Goal: Check status: Check status

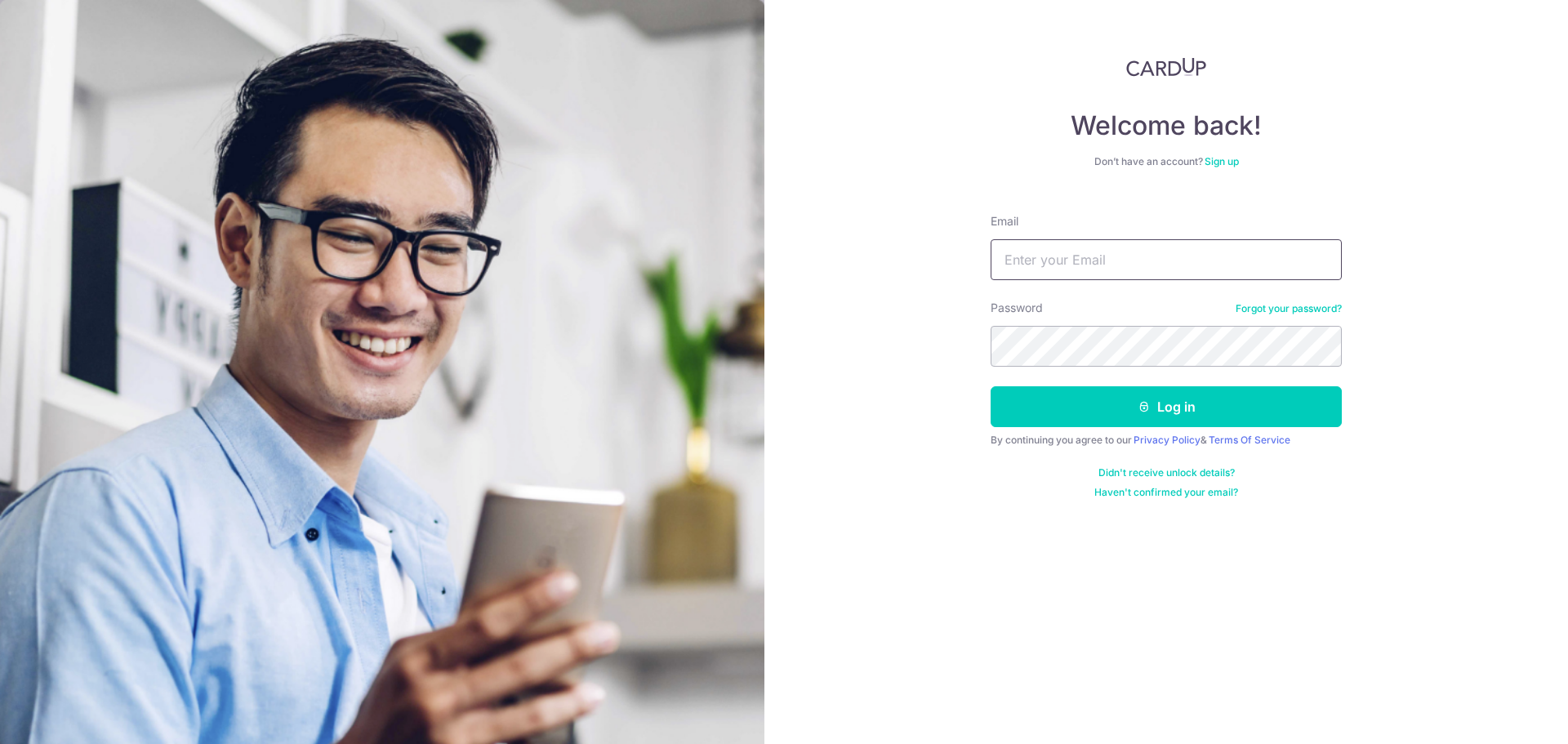
click at [1073, 255] on input "Email" at bounding box center [1166, 260] width 351 height 41
type input "[PERSON_NAME][EMAIL_ADDRESS][DOMAIN_NAME]"
click at [1045, 323] on div "Password Forgot your password?" at bounding box center [1166, 333] width 351 height 67
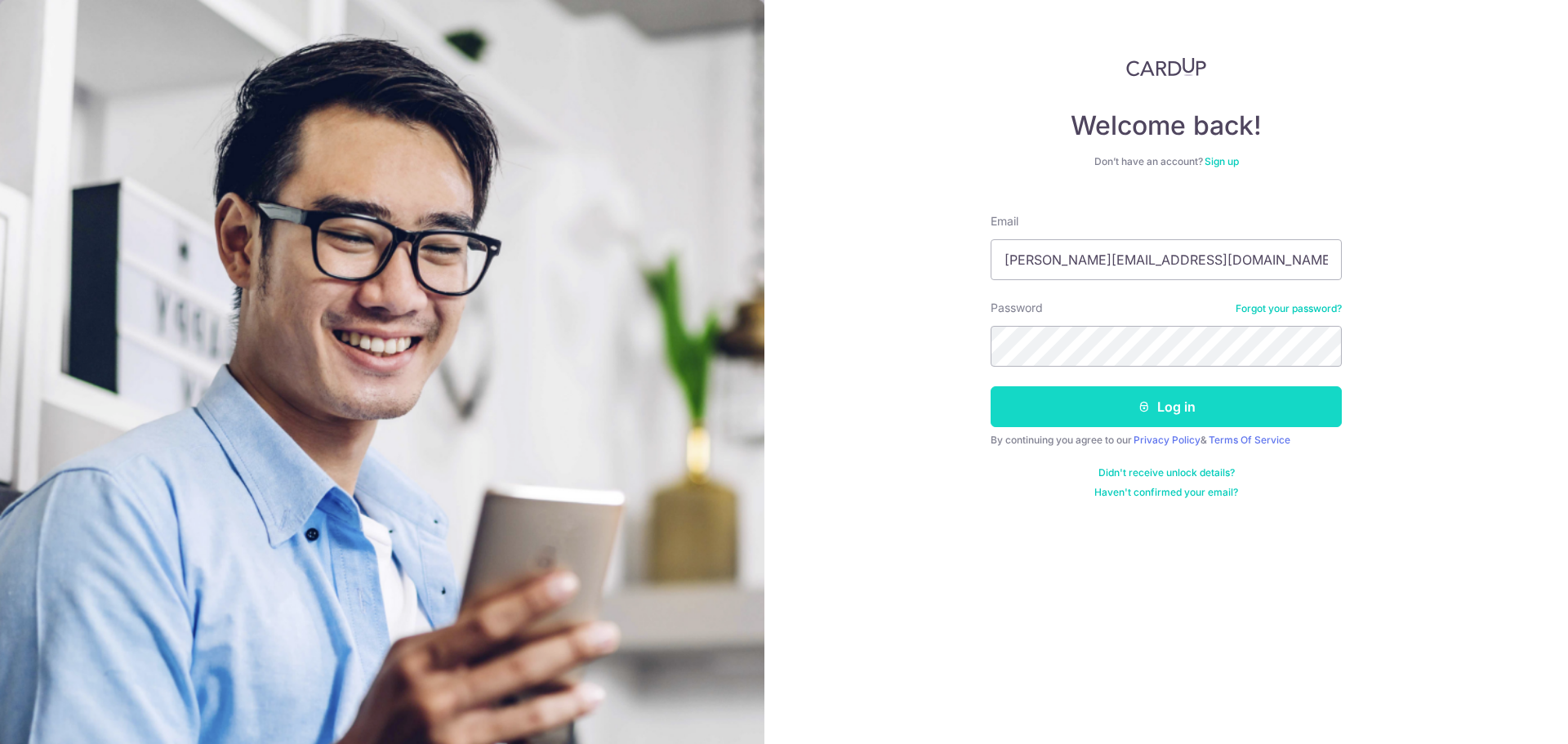
click at [1164, 410] on button "Log in" at bounding box center [1166, 406] width 351 height 41
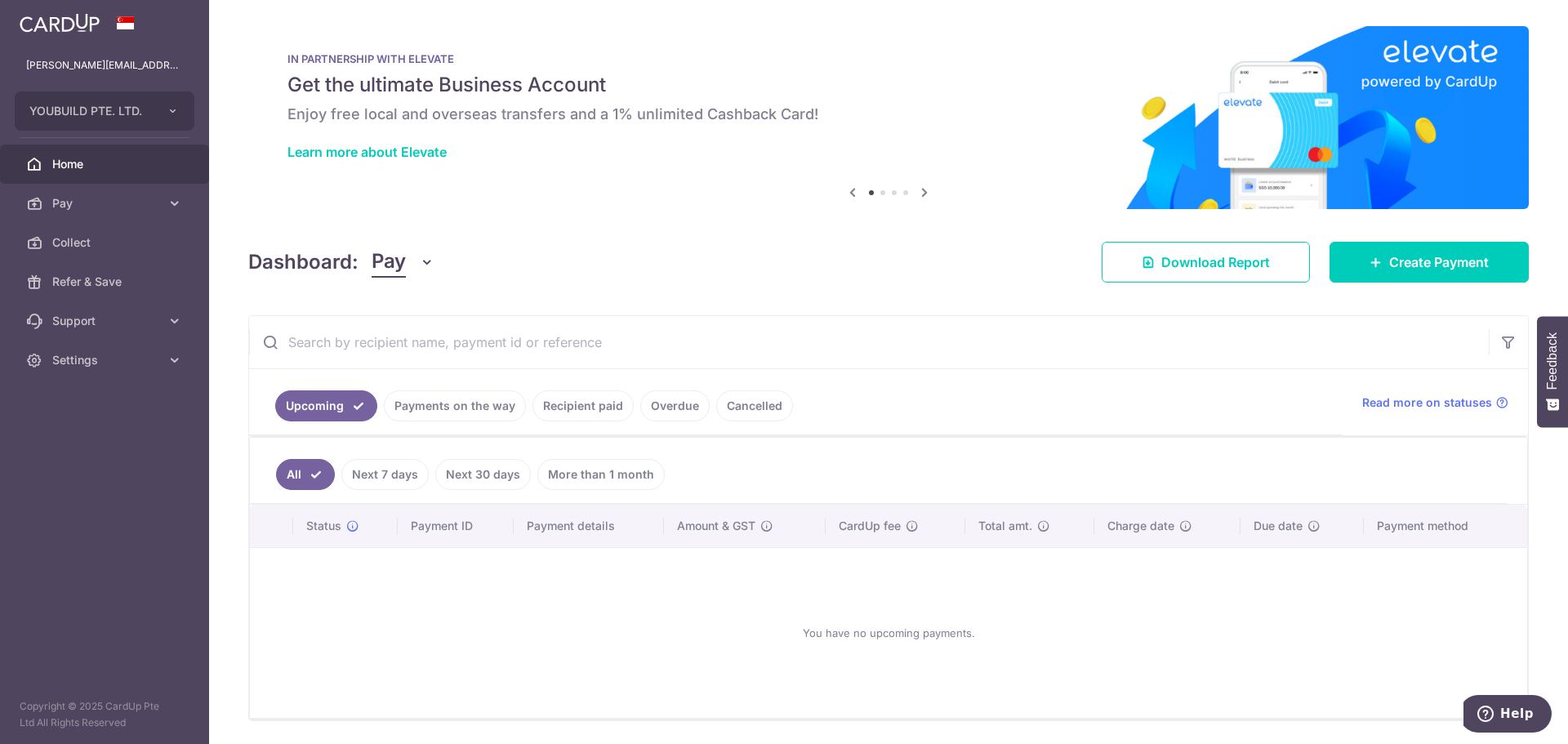
click at [473, 407] on link "Payments on the way" at bounding box center [454, 406] width 142 height 31
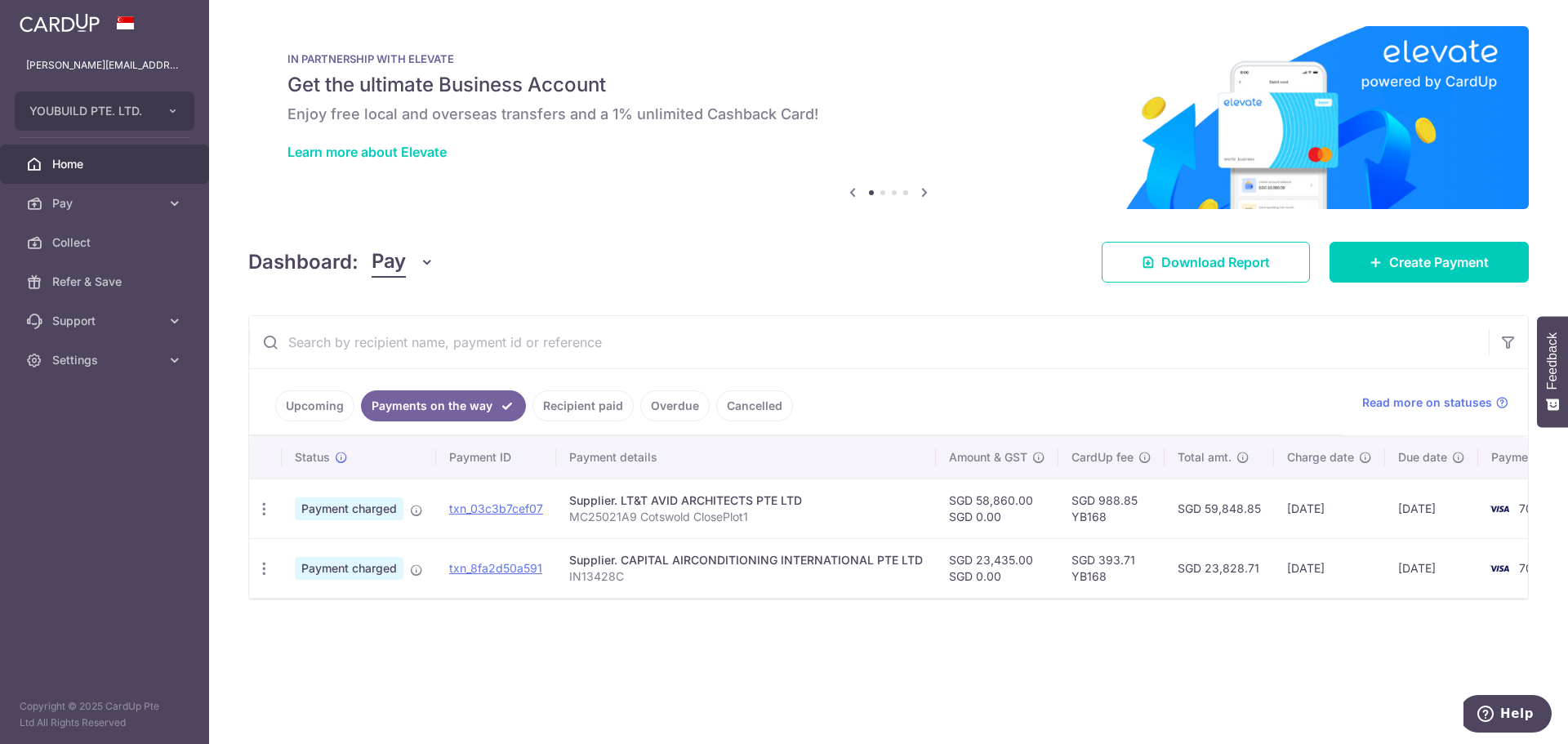
click at [588, 411] on link "Recipient paid" at bounding box center [584, 406] width 101 height 31
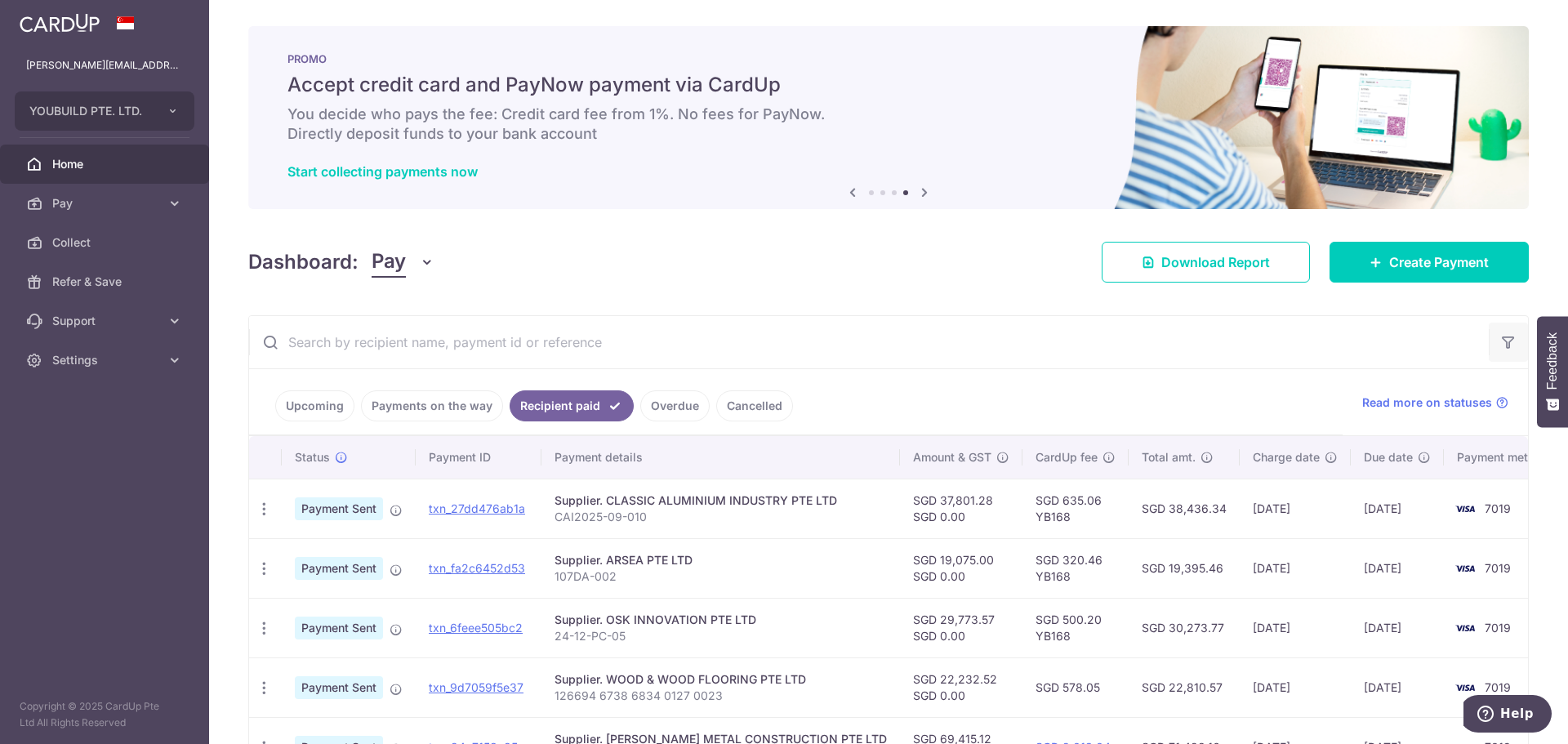
click at [1491, 339] on button "button" at bounding box center [1508, 342] width 39 height 39
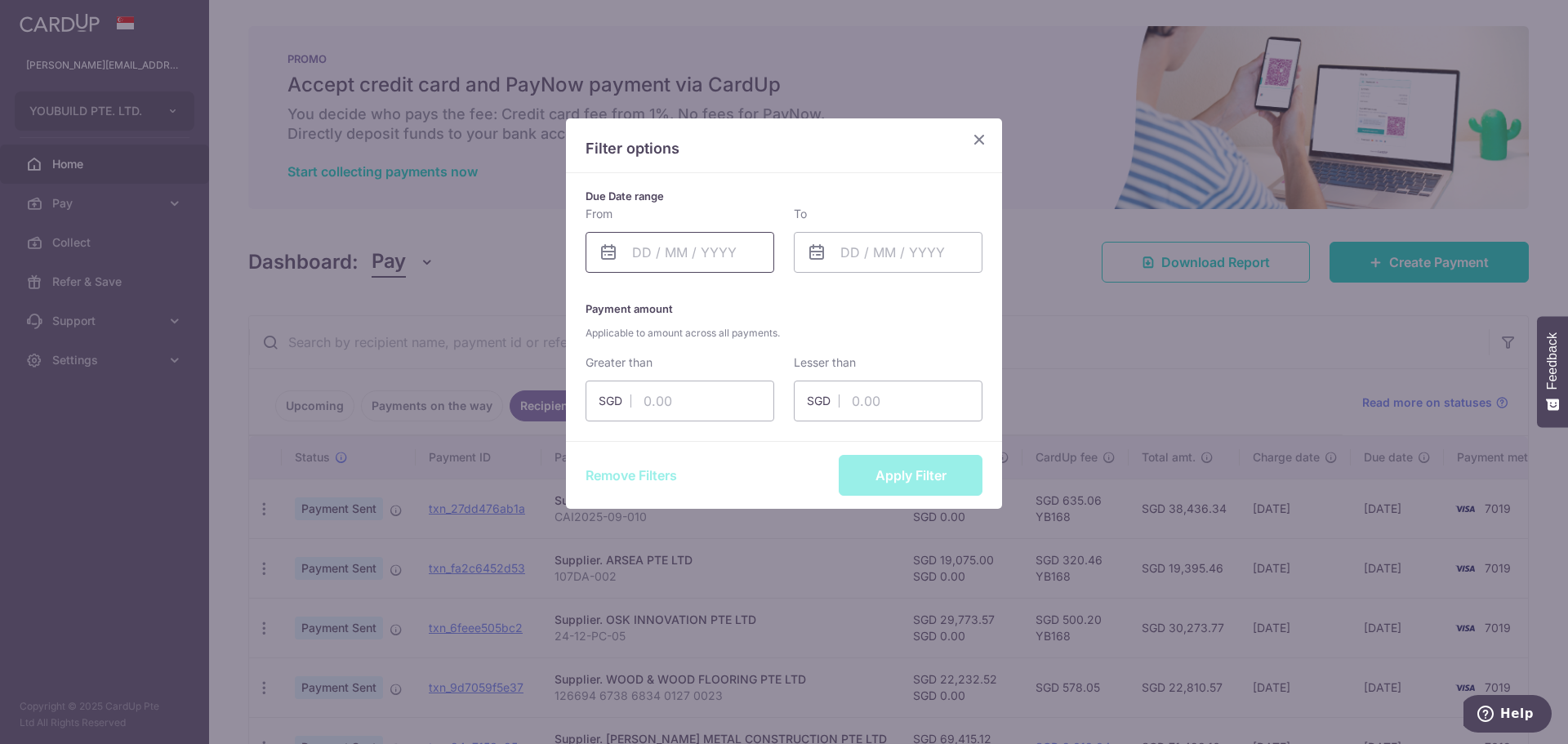
click at [666, 255] on input "text" at bounding box center [679, 252] width 189 height 41
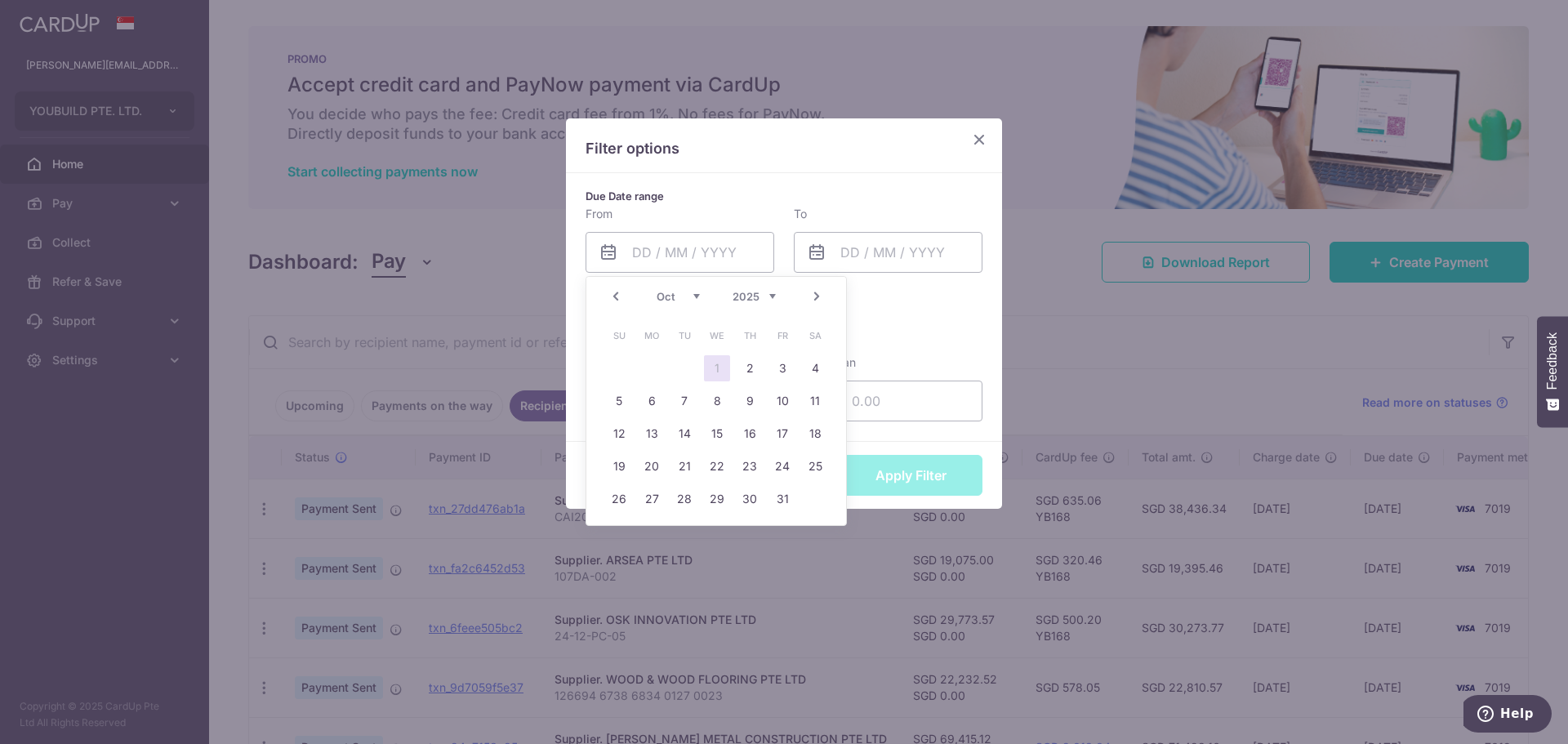
click at [620, 298] on link "Prev" at bounding box center [616, 297] width 20 height 20
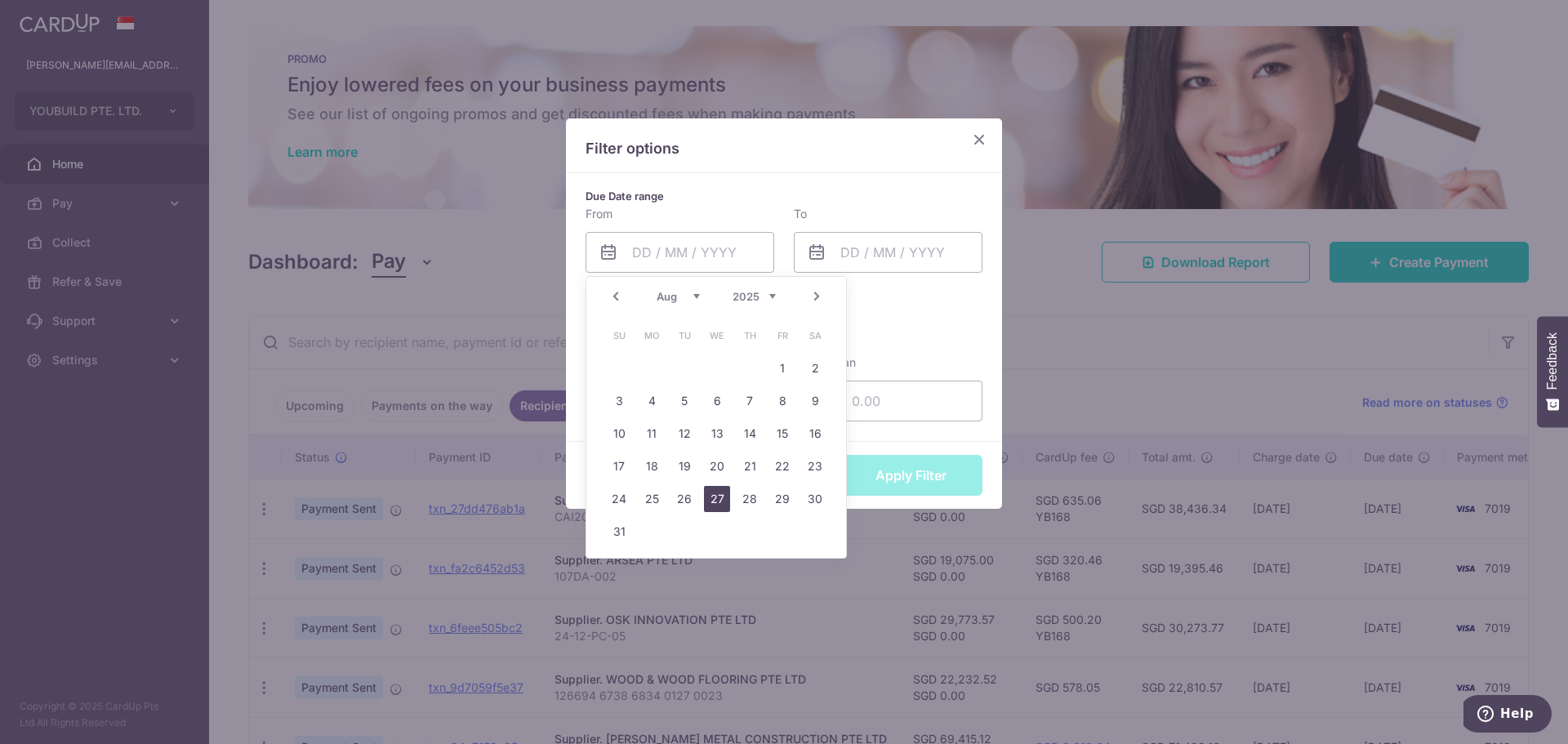
click at [710, 498] on link "27" at bounding box center [717, 499] width 26 height 26
type input "[DATE]"
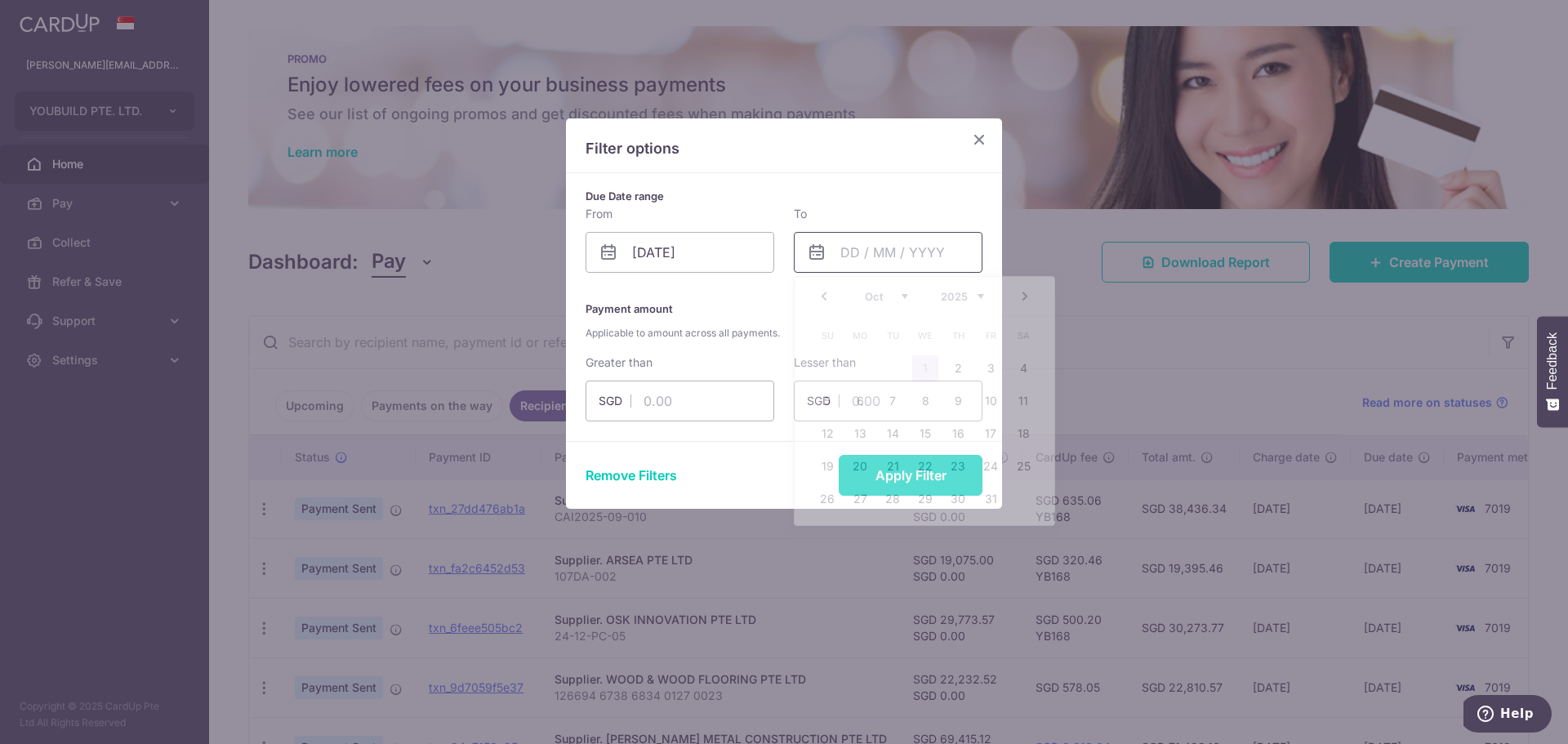
click at [857, 257] on input "text" at bounding box center [889, 252] width 189 height 41
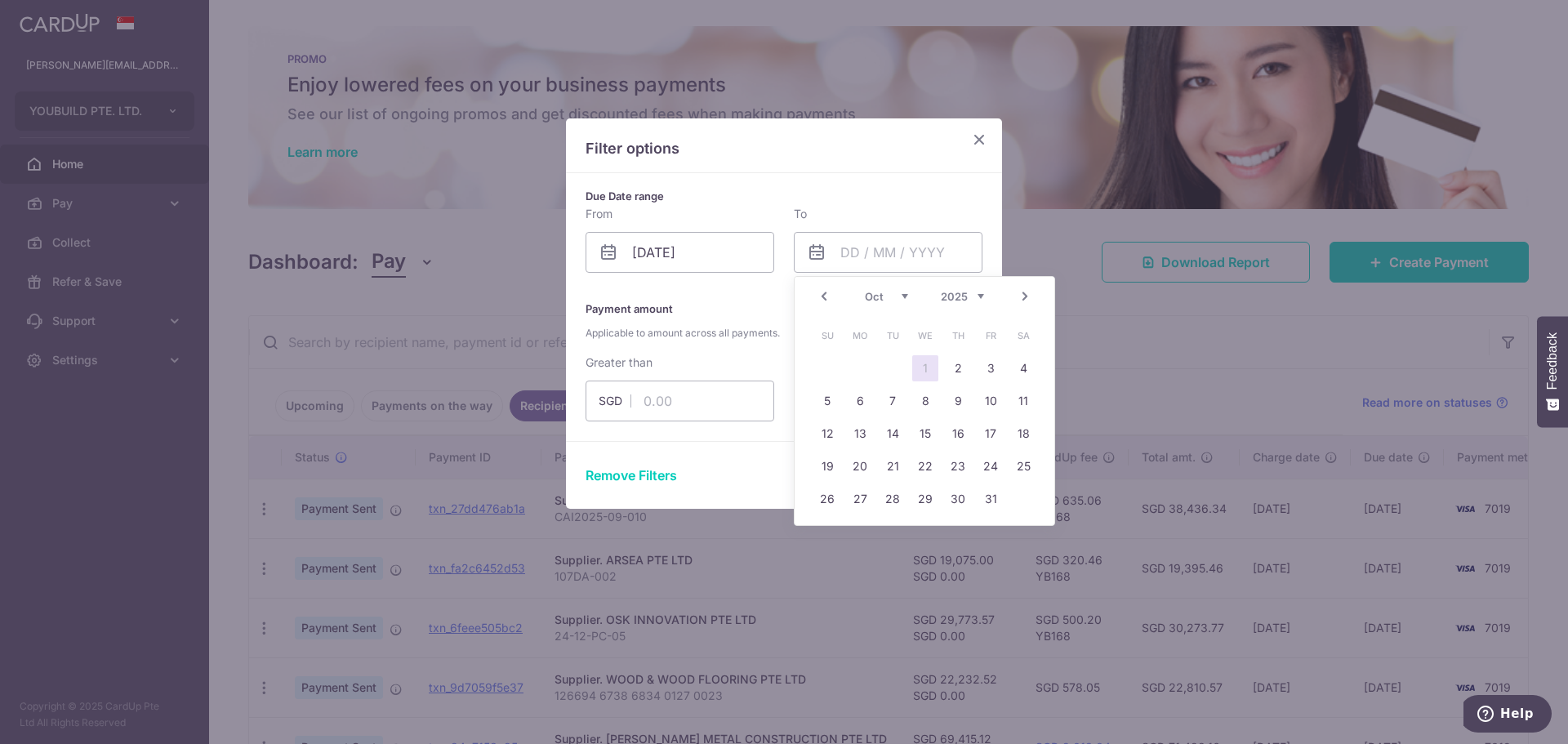
click at [823, 291] on link "Prev" at bounding box center [824, 297] width 20 height 20
click at [921, 498] on link "27" at bounding box center [925, 499] width 26 height 26
type input "[DATE]"
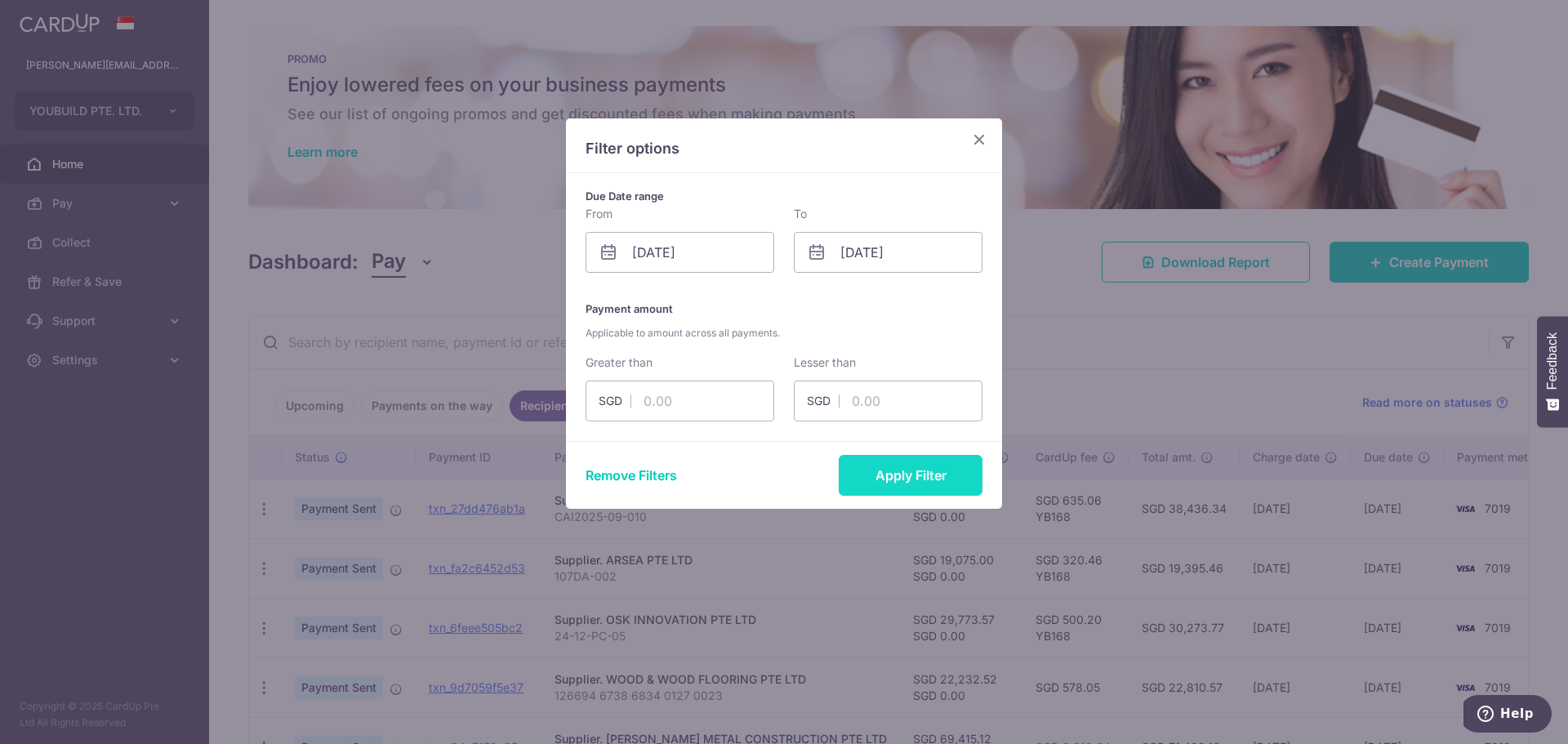
click at [884, 468] on button "Apply Filter" at bounding box center [910, 475] width 144 height 41
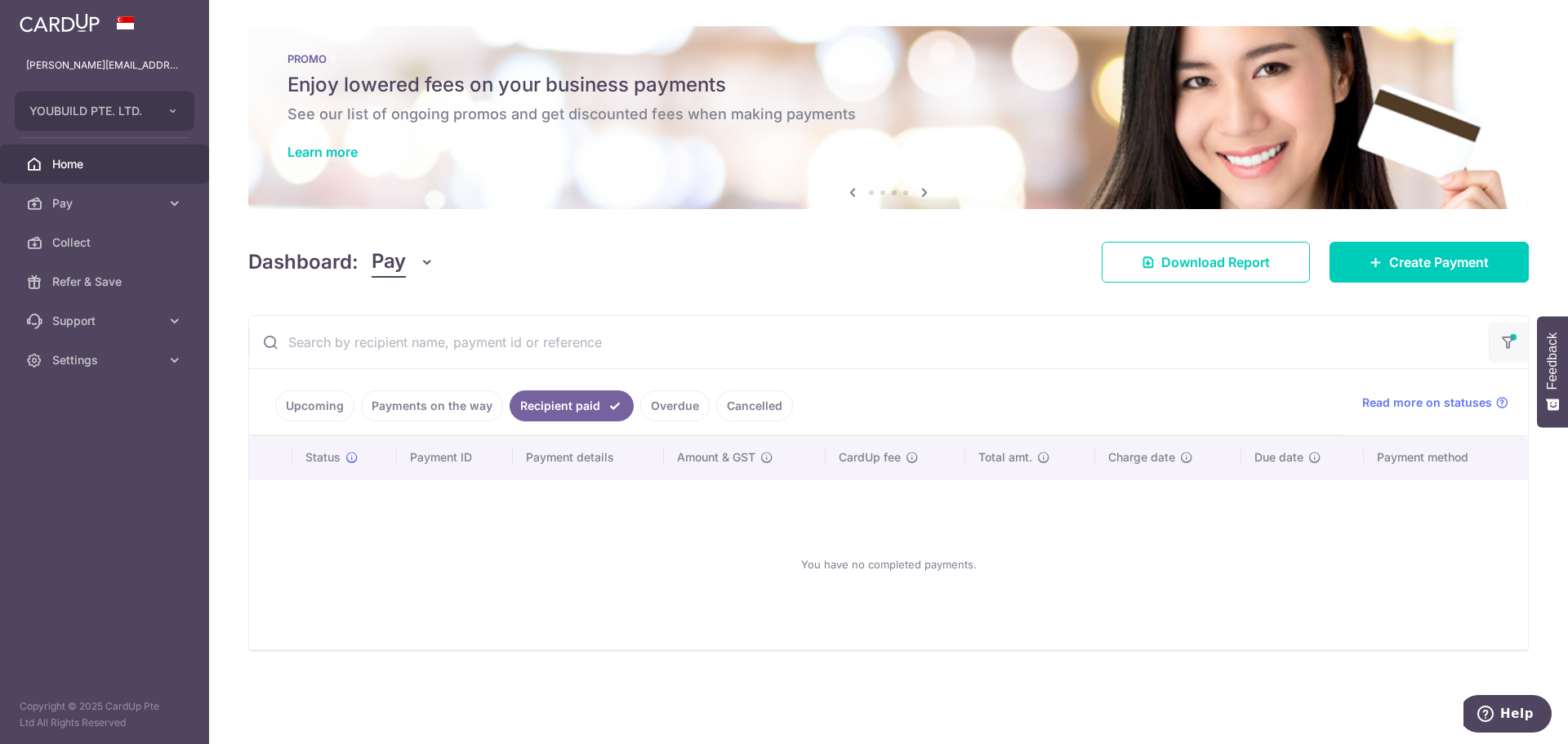
click at [1508, 340] on icon "button" at bounding box center [1508, 337] width 16 height 6
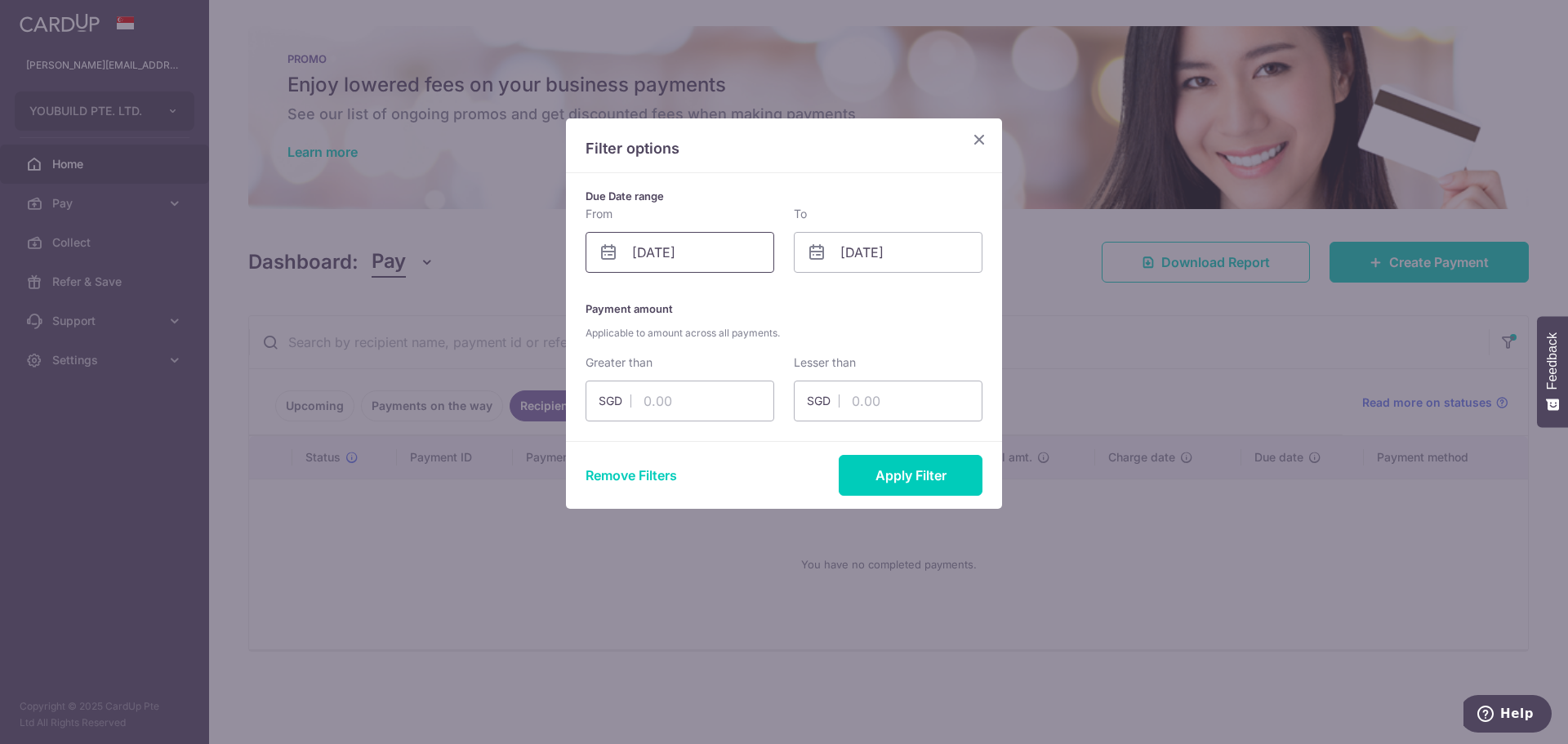
click at [718, 248] on input "[DATE]" at bounding box center [679, 252] width 189 height 41
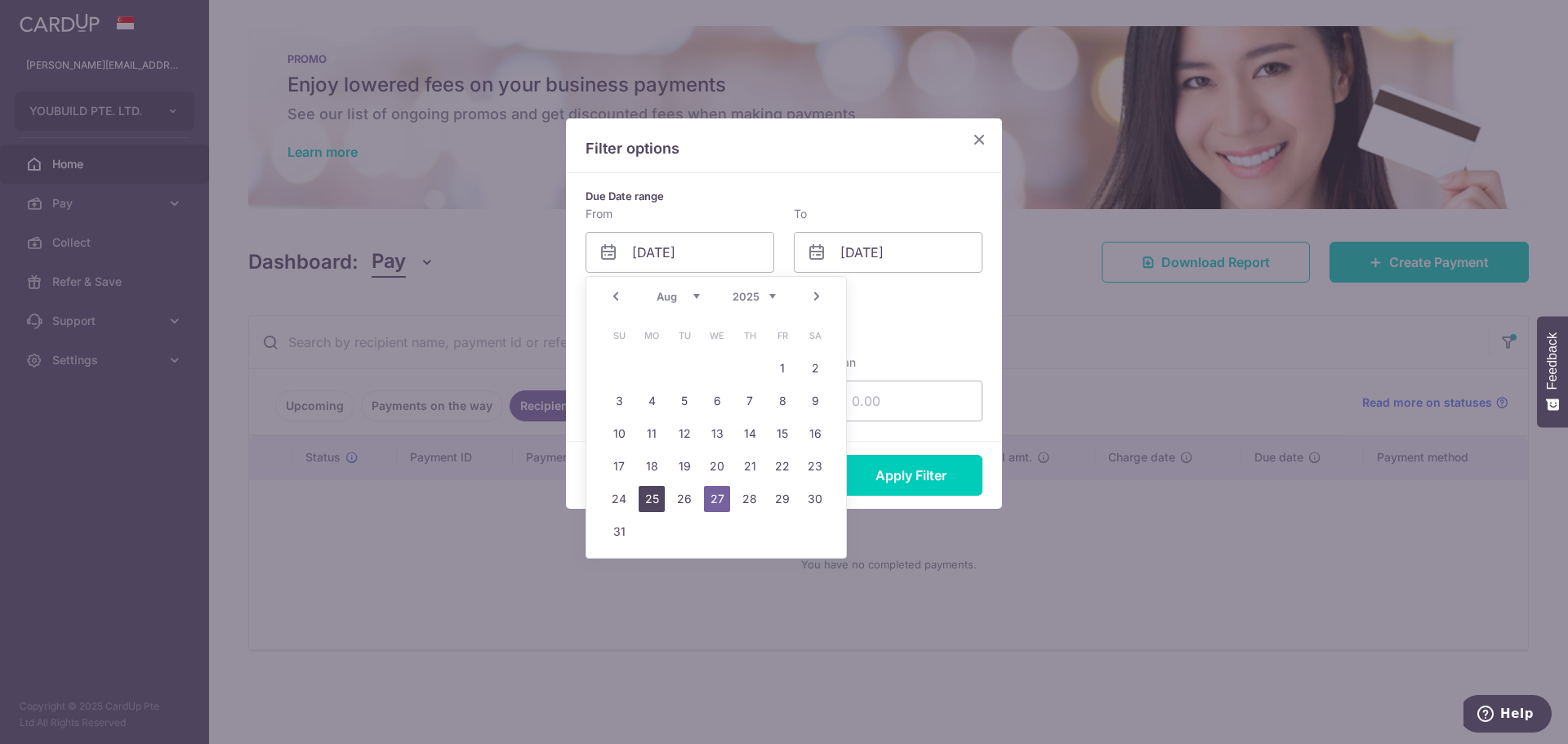
click at [646, 501] on link "25" at bounding box center [651, 499] width 26 height 26
type input "[DATE]"
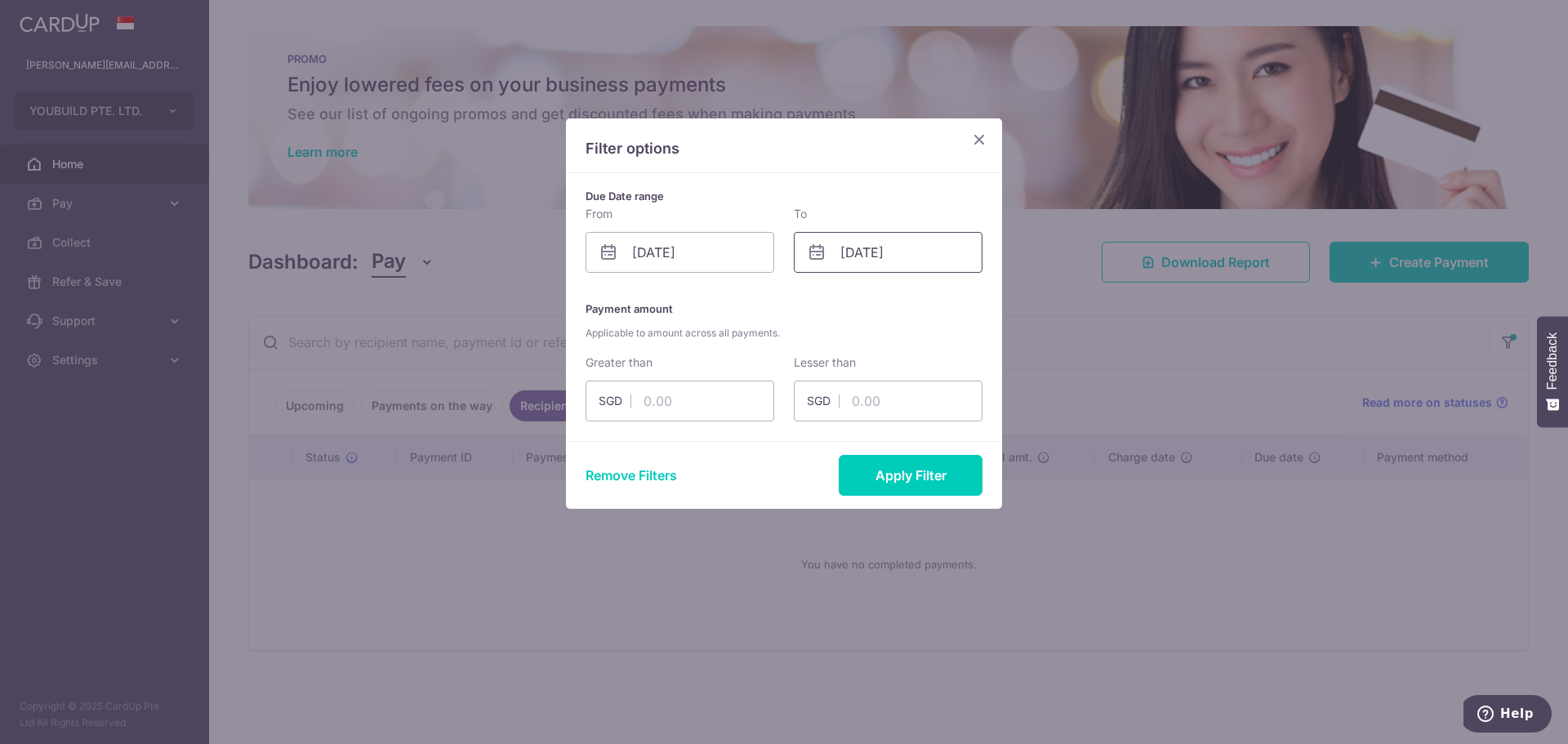
click at [872, 271] on input "[DATE]" at bounding box center [889, 252] width 189 height 41
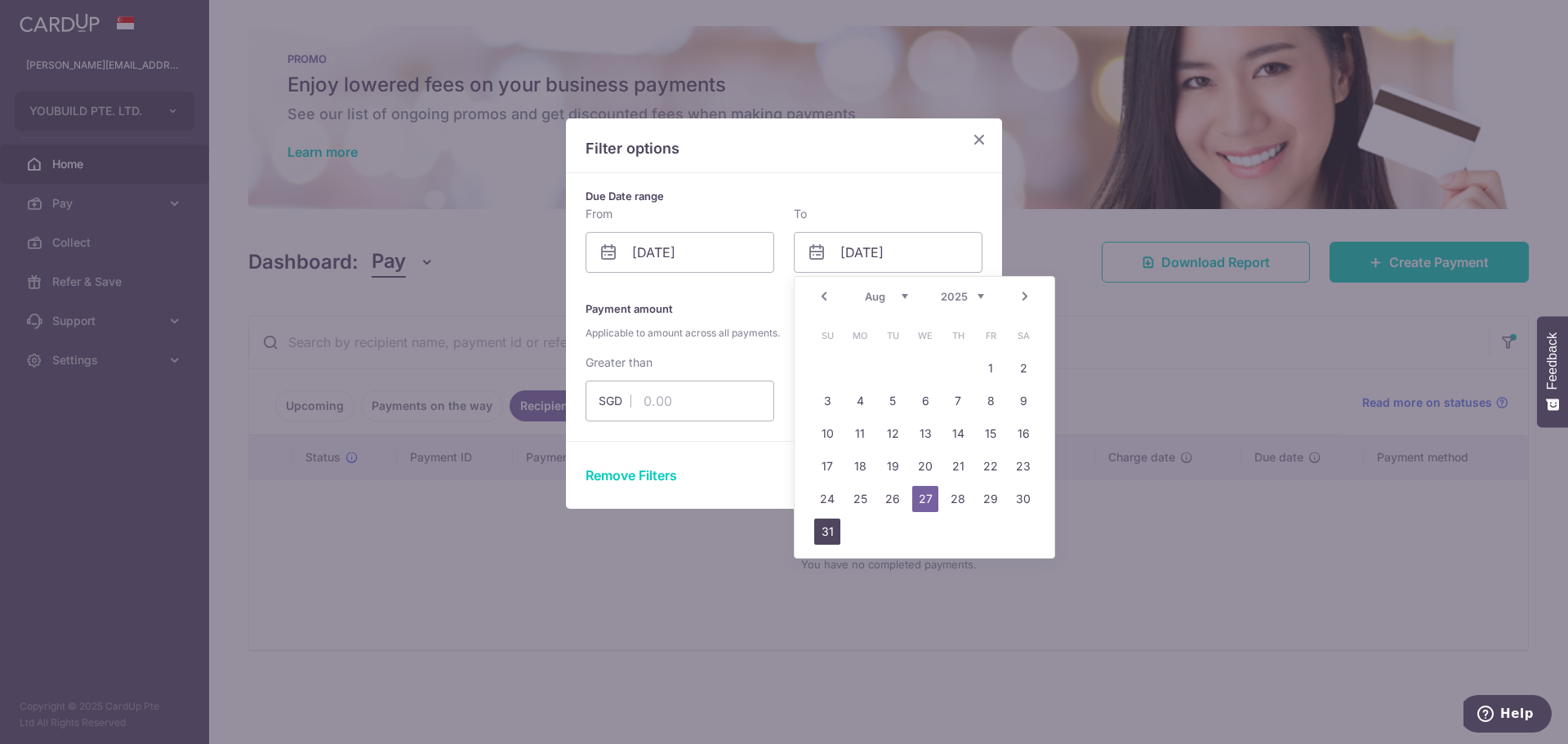
click at [828, 529] on link "31" at bounding box center [827, 531] width 26 height 26
type input "[DATE]"
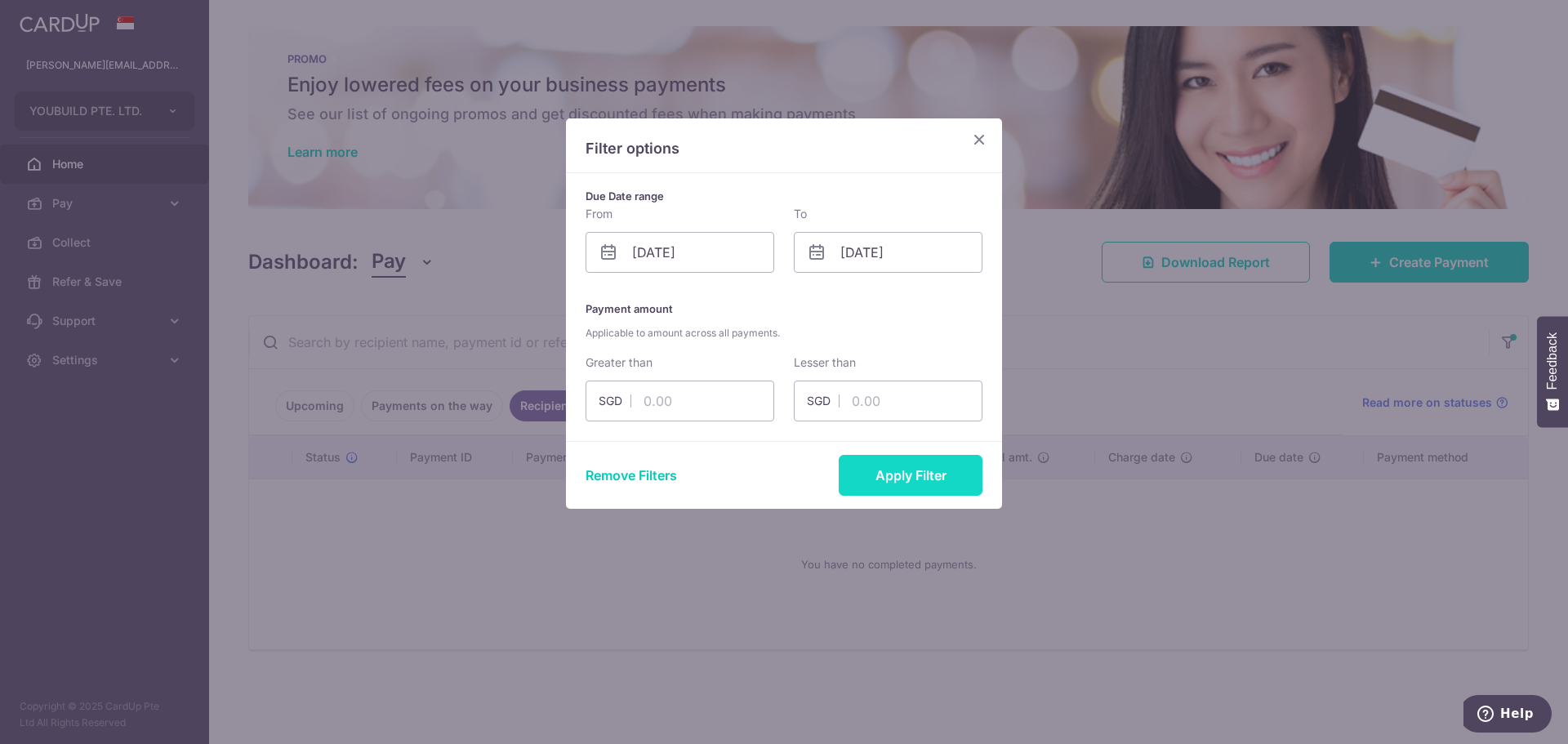
click at [904, 466] on button "Apply Filter" at bounding box center [910, 475] width 144 height 41
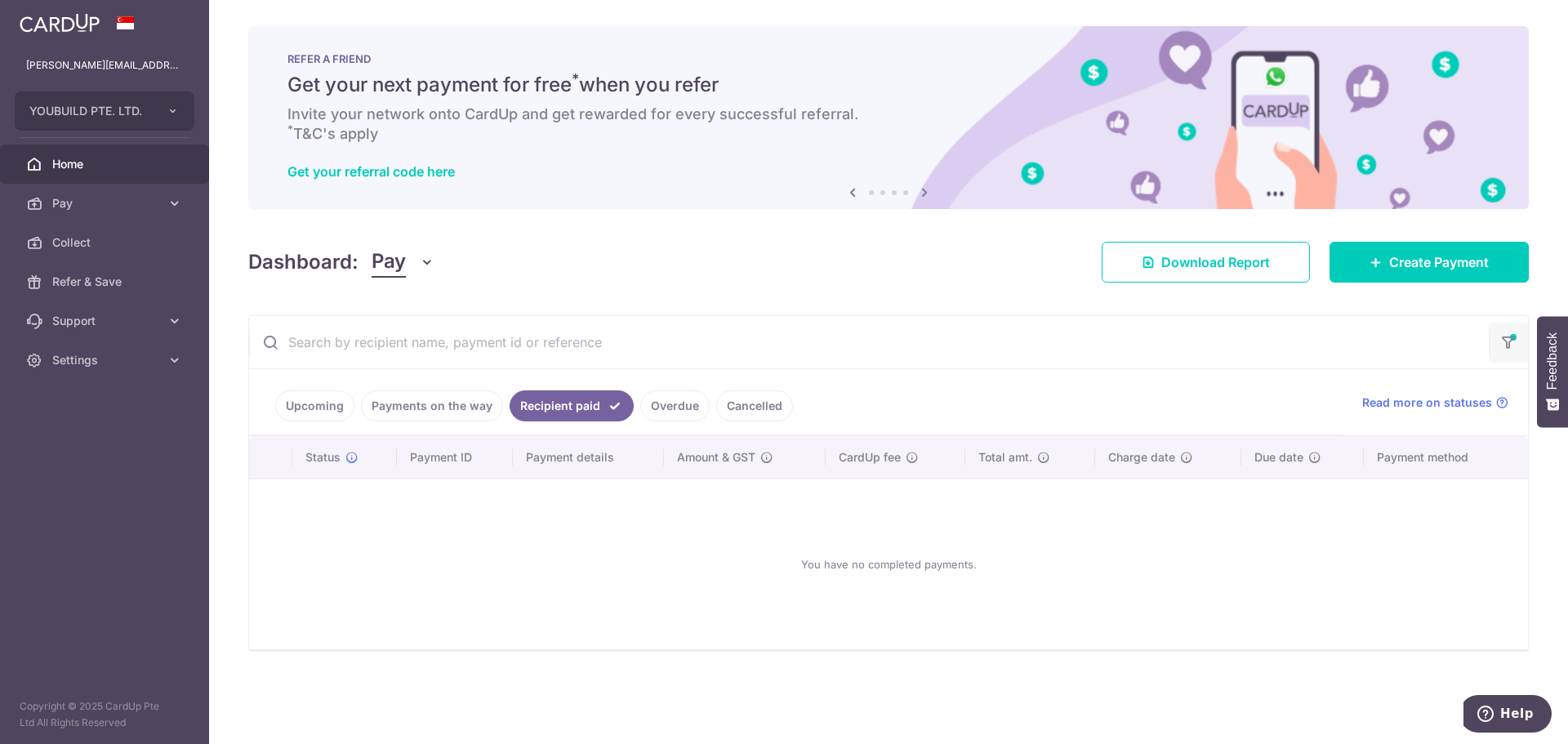
click at [1507, 339] on icon "button" at bounding box center [1508, 337] width 16 height 6
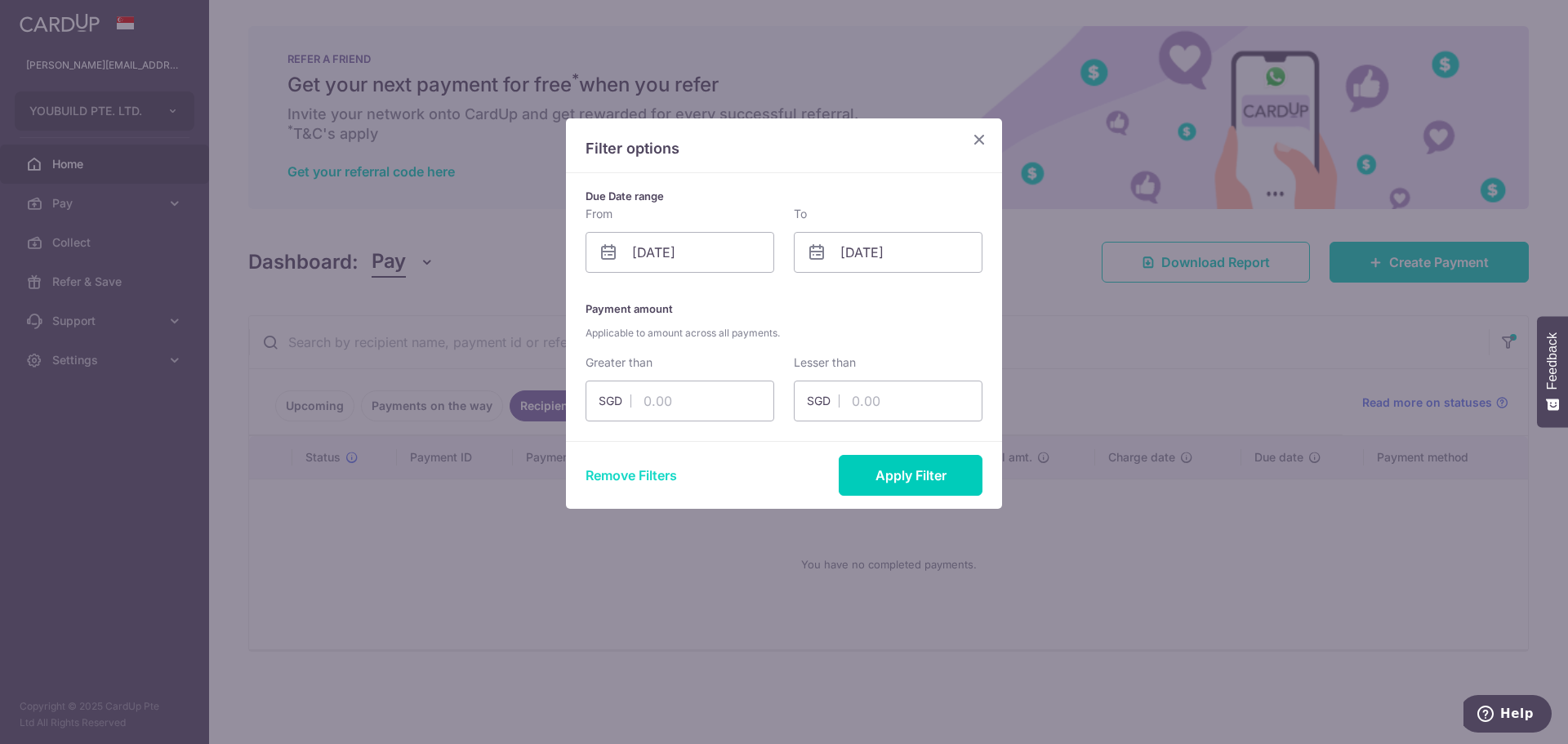
click at [640, 474] on button "Remove Filters" at bounding box center [631, 476] width 91 height 20
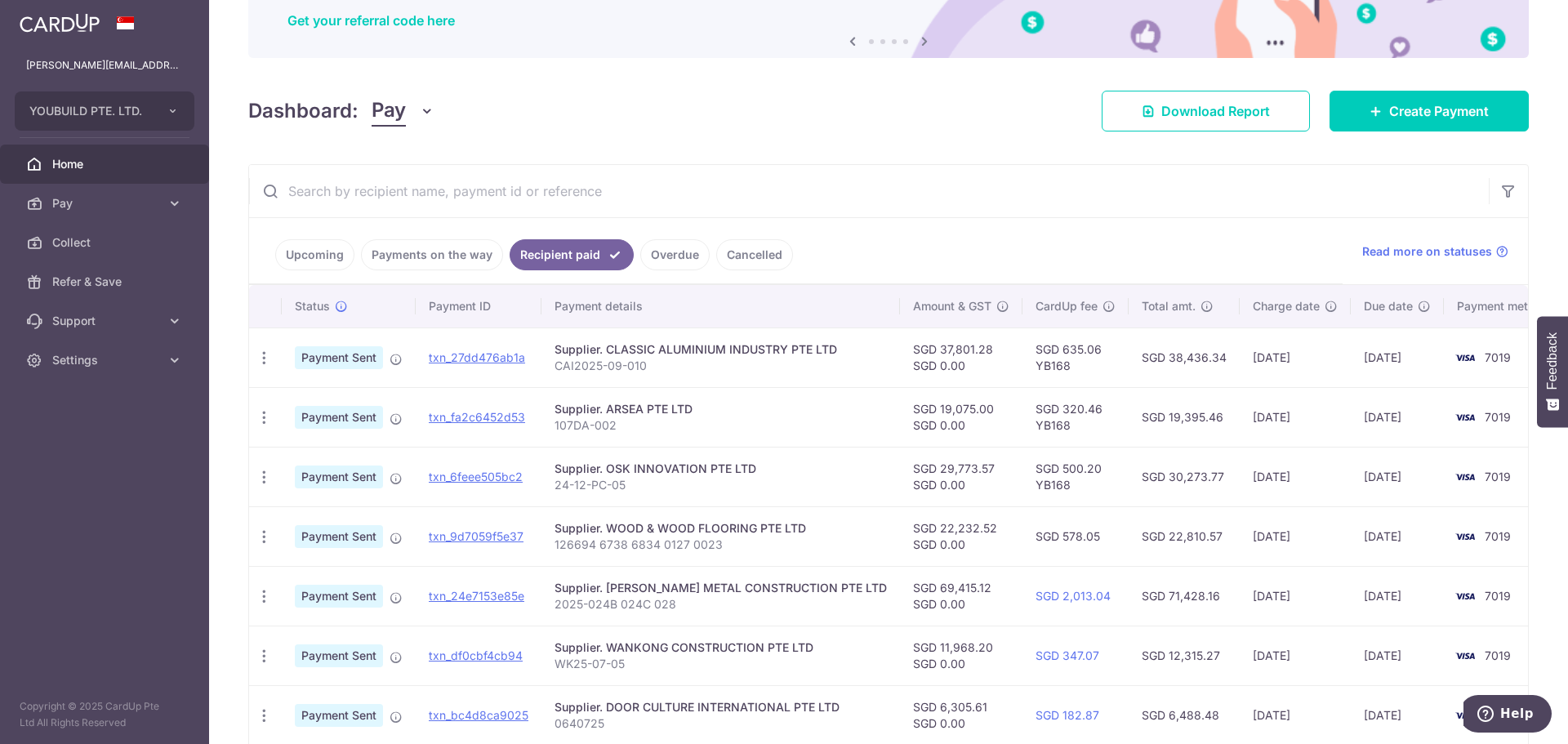
scroll to position [231, 0]
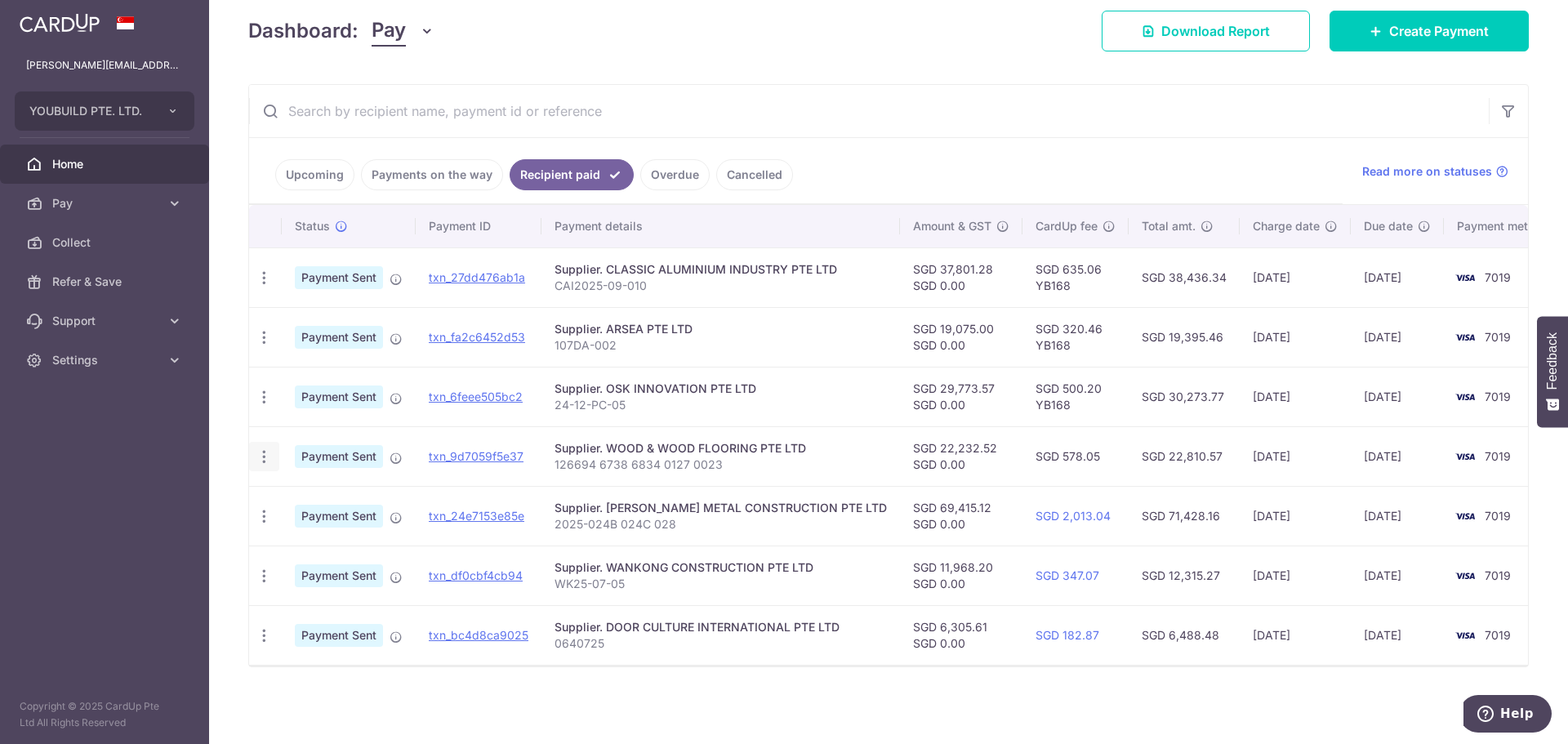
click at [261, 454] on icon "button" at bounding box center [264, 457] width 17 height 17
click at [308, 499] on span "PDF Receipt" at bounding box center [351, 501] width 111 height 16
